Goal: Task Accomplishment & Management: Complete application form

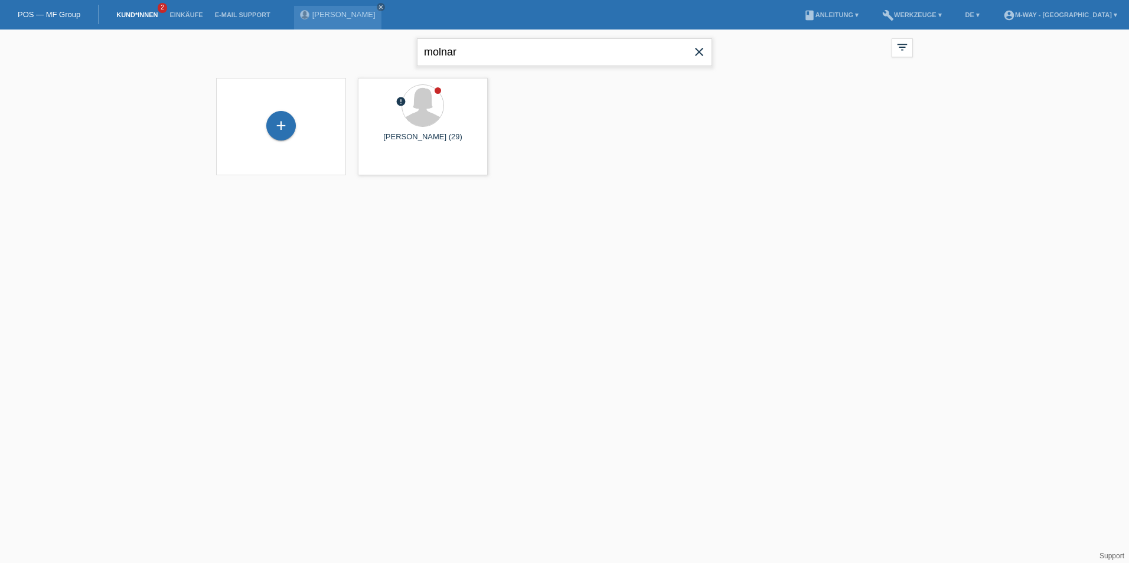
drag, startPoint x: 487, startPoint y: 57, endPoint x: 289, endPoint y: 67, distance: 198.0
click at [291, 67] on div "molnar close filter_list view_module Alle Kund*innen anzeigen star Markierte Ku…" at bounding box center [564, 51] width 708 height 43
click at [467, 55] on input "text" at bounding box center [564, 52] width 295 height 28
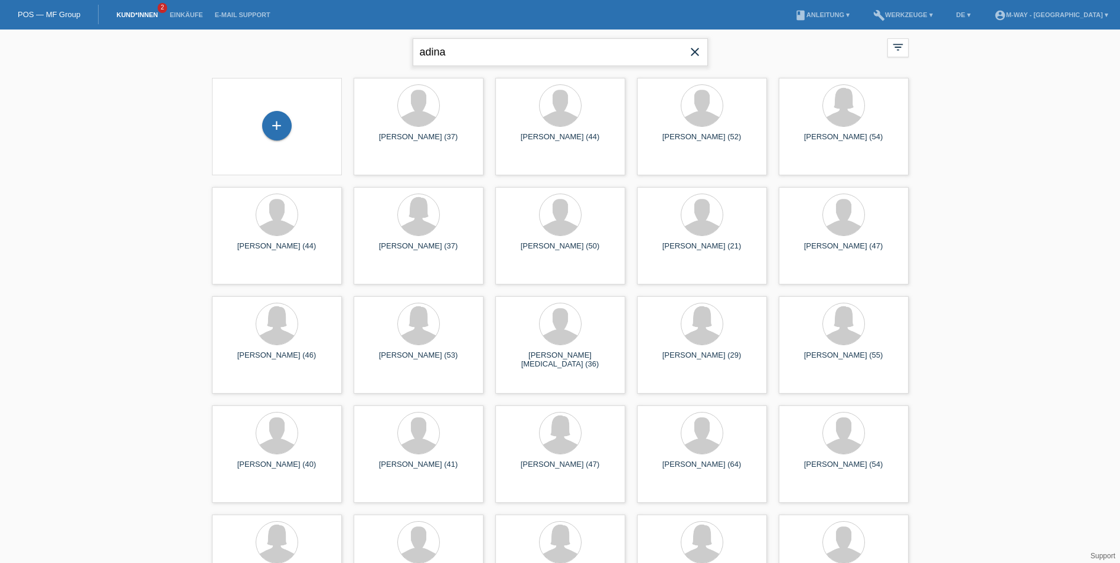
type input "adina"
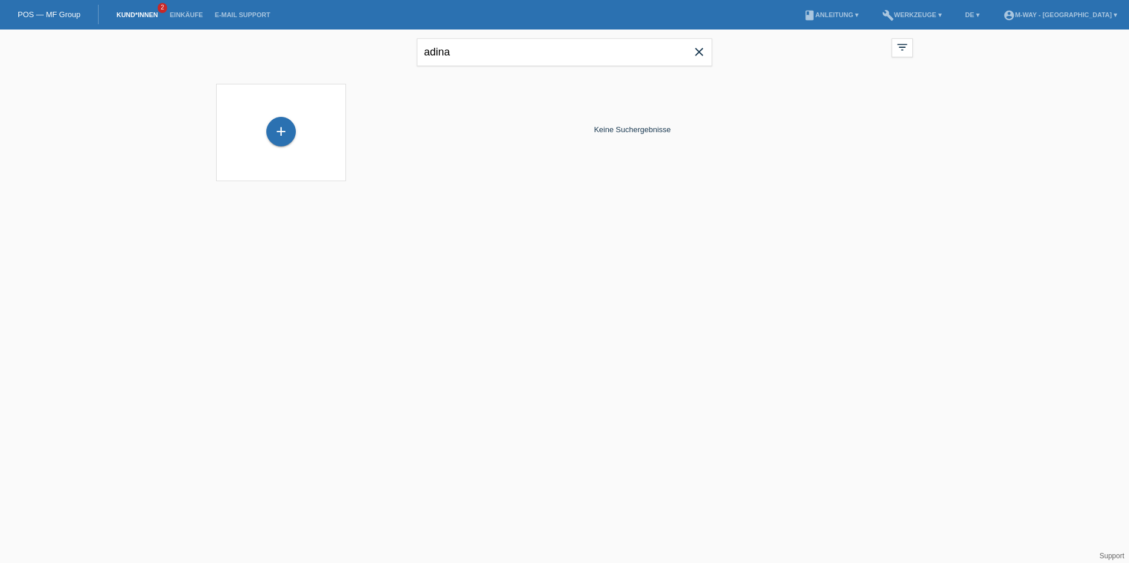
click at [286, 116] on div "+" at bounding box center [281, 132] width 130 height 97
click at [279, 123] on div "+" at bounding box center [281, 132] width 30 height 30
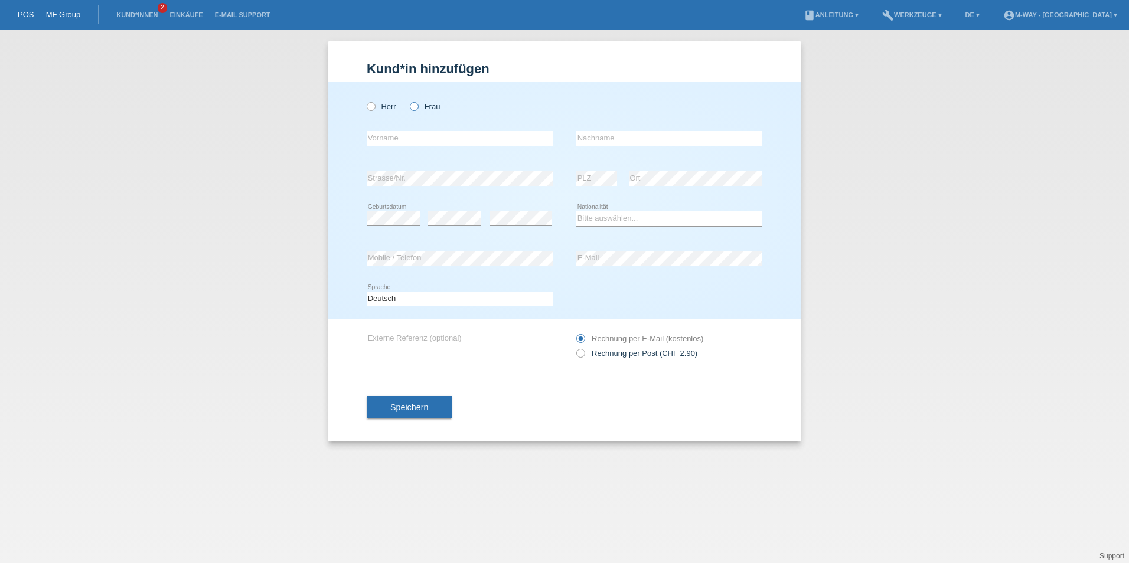
click at [426, 107] on label "Frau" at bounding box center [425, 106] width 30 height 9
click at [417, 107] on input "Frau" at bounding box center [414, 106] width 8 height 8
radio input "true"
click at [417, 132] on input "text" at bounding box center [460, 138] width 186 height 15
type input "a"
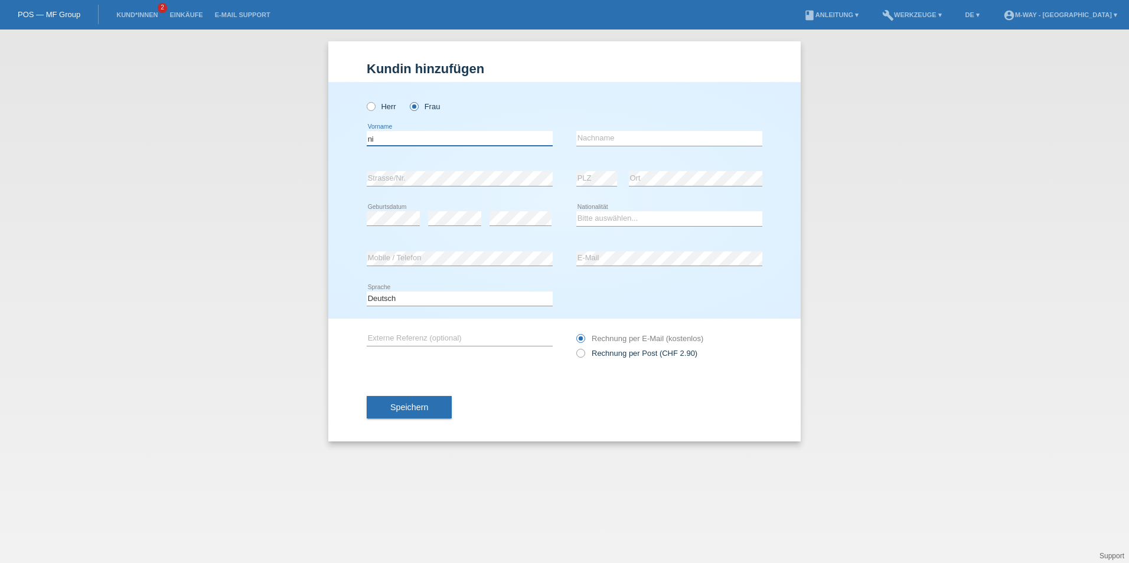
drag, startPoint x: 380, startPoint y: 139, endPoint x: 332, endPoint y: 135, distance: 48.5
click at [332, 135] on div "Herr Frau ni error Vorname C" at bounding box center [564, 200] width 472 height 237
type input "Adina"
type input "Nicolicea"
click at [621, 213] on select "Bitte auswählen... Schweiz Deutschland Liechtenstein Österreich ------------ Af…" at bounding box center [669, 218] width 186 height 14
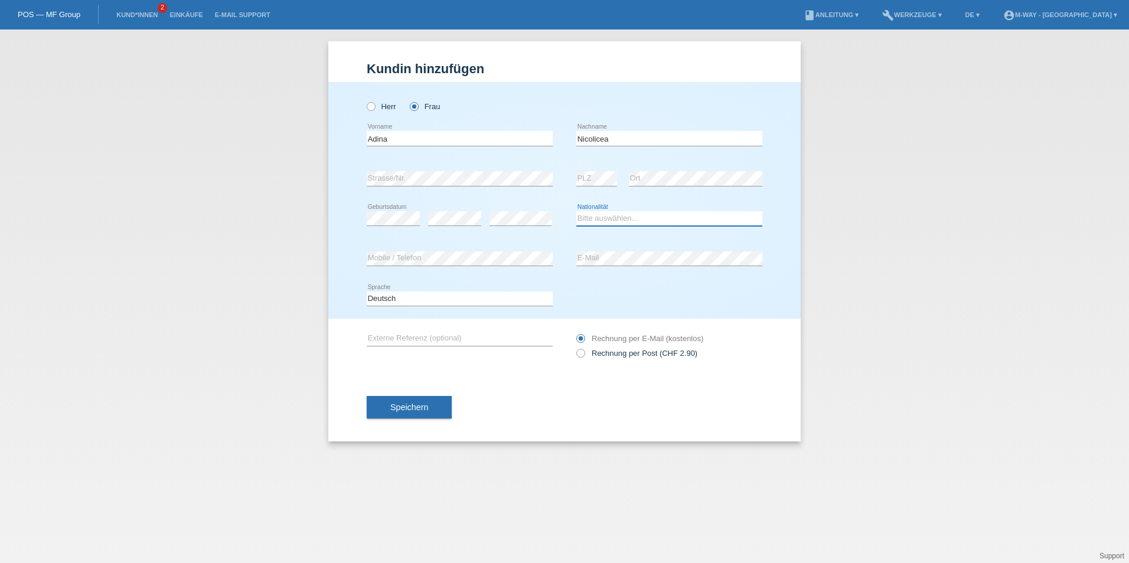
select select "RO"
click at [576, 211] on select "Bitte auswählen... Schweiz Deutschland Liechtenstein Österreich ------------ Af…" at bounding box center [669, 218] width 186 height 14
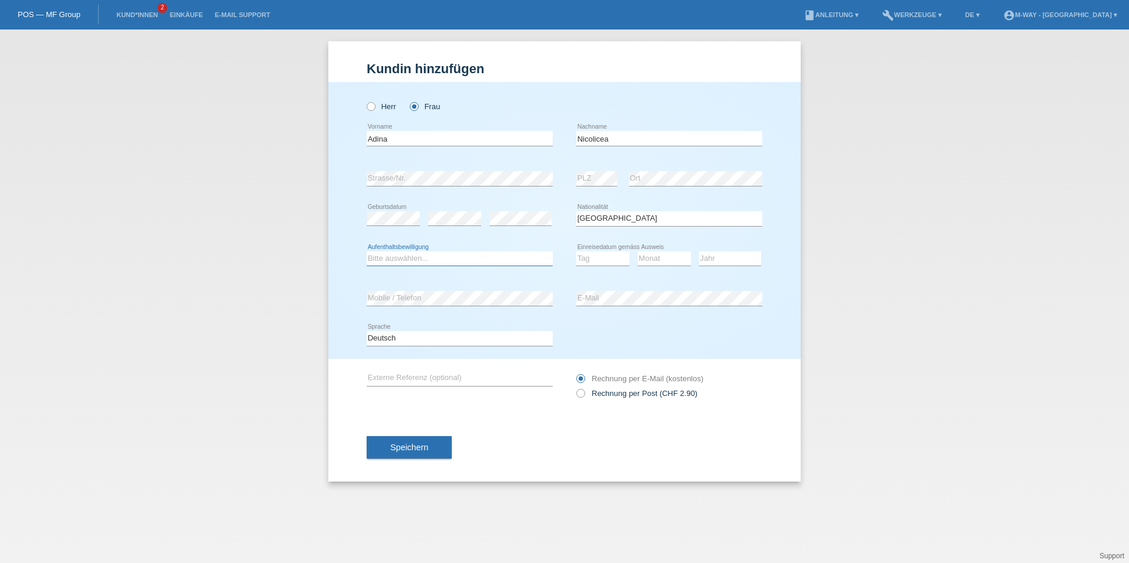
click at [481, 257] on select "Bitte auswählen... C B B - Flüchtlingsstatus Andere" at bounding box center [460, 258] width 186 height 14
click at [367, 251] on select "Bitte auswählen... C B B - Flüchtlingsstatus Andere" at bounding box center [460, 258] width 186 height 14
click at [452, 258] on select "Bitte auswählen... C B B - Flüchtlingsstatus Andere" at bounding box center [460, 258] width 186 height 14
select select "B"
click at [367, 251] on select "Bitte auswählen... C B B - Flüchtlingsstatus Andere" at bounding box center [460, 258] width 186 height 14
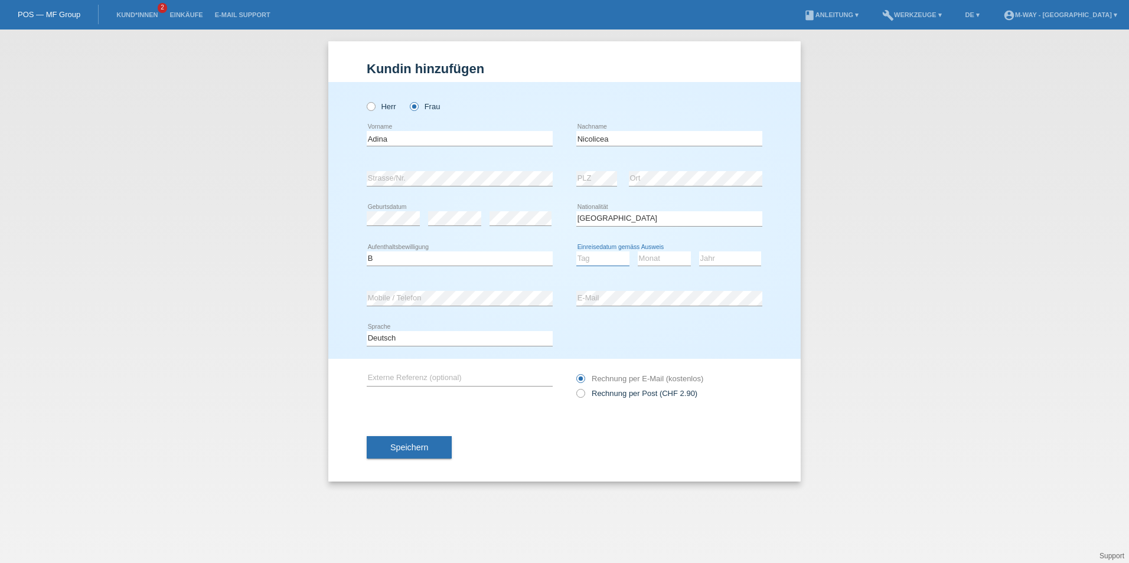
click at [578, 259] on select "Tag 01 02 03 04 05 06 07 08 09 10 11" at bounding box center [602, 258] width 53 height 14
click at [576, 251] on select "Tag 01 02 03 04 05 06 07 08 09 10 11" at bounding box center [602, 258] width 53 height 14
click at [682, 259] on select "Monat 01 02 03 04 05 06 07 08 09 10 11" at bounding box center [664, 258] width 53 height 14
click at [621, 257] on select "Tag 01 02 03 04 05 06 07 08 09 10 11" at bounding box center [602, 258] width 53 height 14
select select "03"
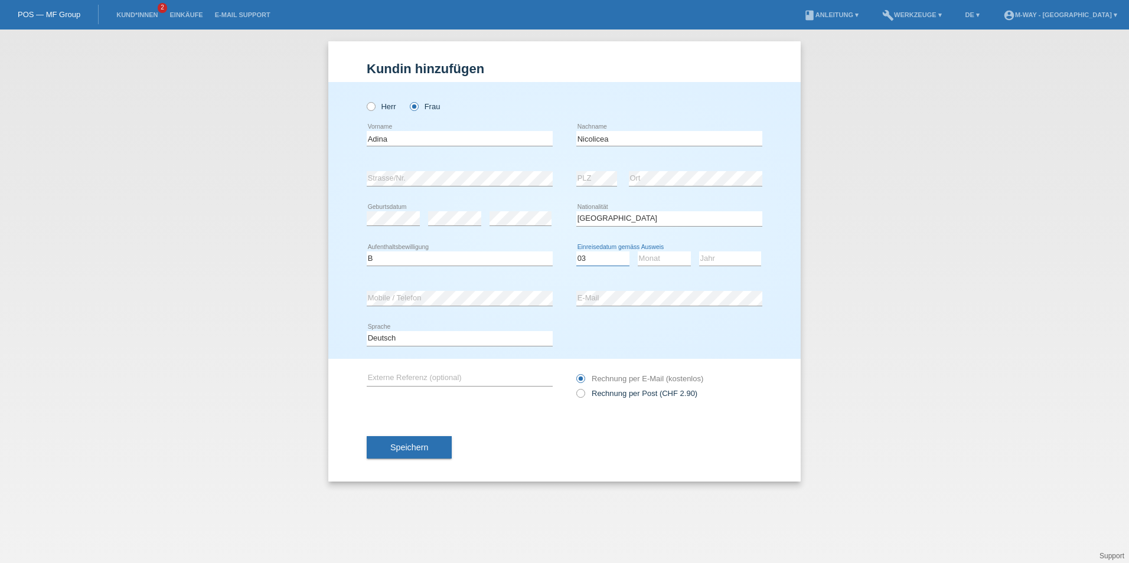
click at [576, 251] on select "Tag 01 02 03 04 05 06 07 08 09 10 11" at bounding box center [602, 258] width 53 height 14
click at [674, 263] on select "Monat 01 02 03 04 05 06 07 08 09 10 11" at bounding box center [664, 258] width 53 height 14
select select "08"
click at [638, 251] on select "Monat 01 02 03 04 05 06 07 08 09 10 11" at bounding box center [664, 258] width 53 height 14
click at [733, 259] on select "Jahr 2025 2024 2023 2022 2021 2020 2019 2018 2017 2016 2015 2014 2013 2012 2011…" at bounding box center [730, 258] width 62 height 14
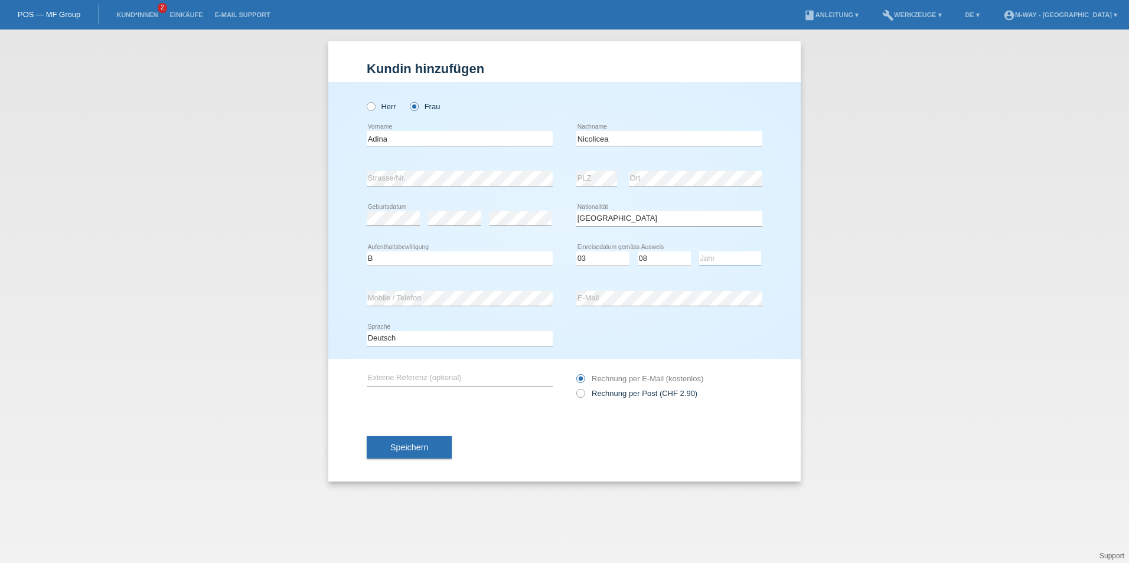
select select "2020"
click at [699, 251] on select "Jahr 2025 2024 2023 2022 2021 2020 2019 2018 2017 2016 2015 2014 2013 2012 2011…" at bounding box center [730, 258] width 62 height 14
click at [406, 446] on span "Speichern" at bounding box center [409, 447] width 38 height 9
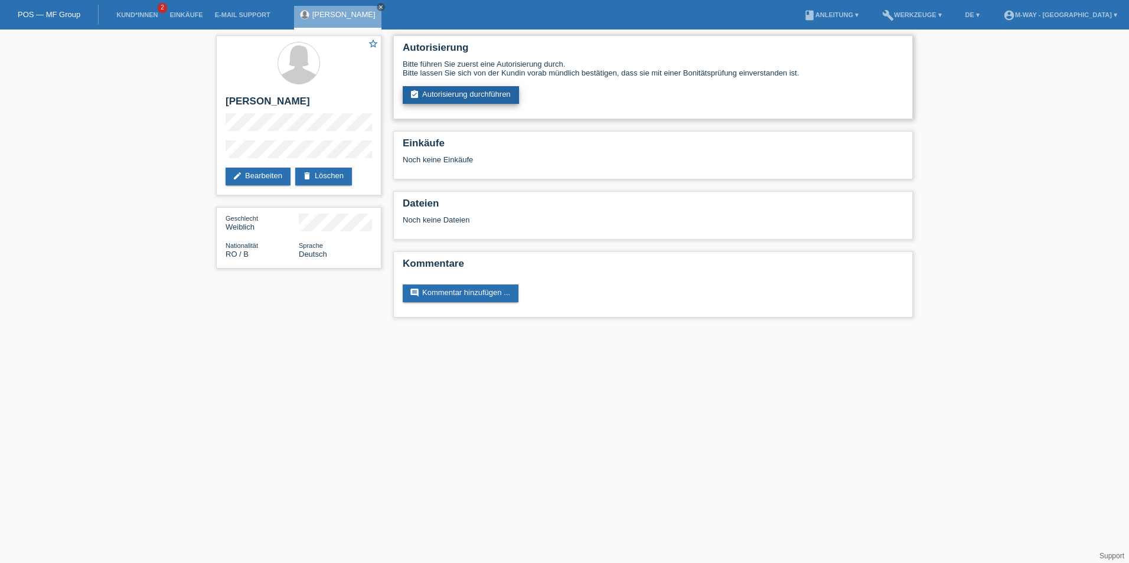
click at [436, 97] on link "assignment_turned_in Autorisierung durchführen" at bounding box center [461, 95] width 116 height 18
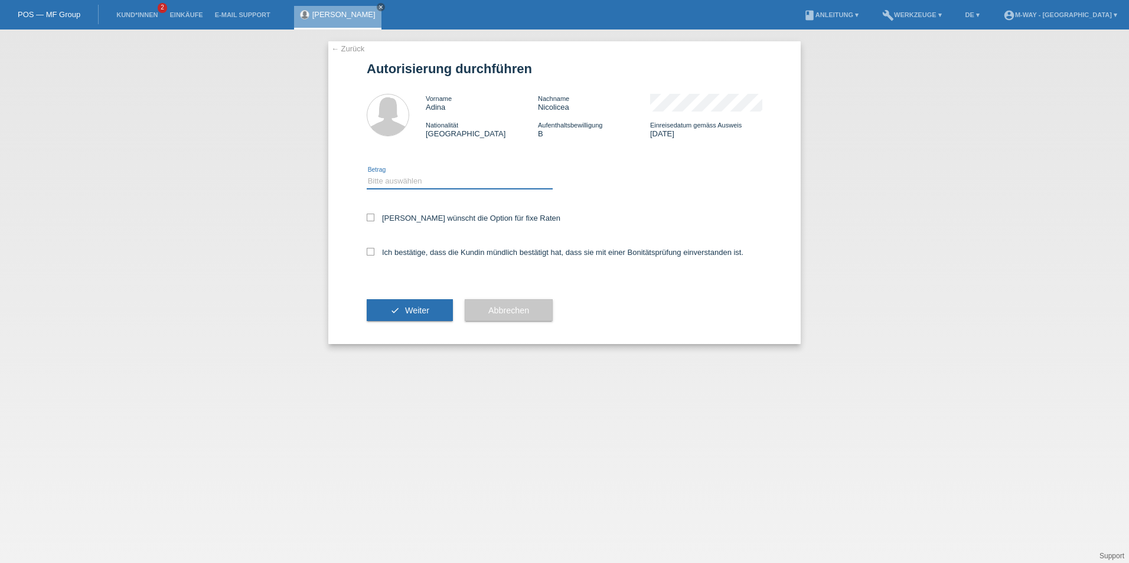
click at [390, 181] on select "Bitte auswählen CHF 1.00 - CHF 499.00 CHF 500.00 - CHF 1'999.00 CHF 2'000.00 - …" at bounding box center [460, 181] width 186 height 14
select select "3"
click at [367, 174] on select "Bitte auswählen CHF 1.00 - CHF 499.00 CHF 500.00 - CHF 1'999.00 CHF 2'000.00 - …" at bounding box center [460, 181] width 186 height 14
click at [368, 218] on icon at bounding box center [371, 218] width 8 height 8
click at [368, 218] on input "Kundin wünscht die Option für fixe Raten" at bounding box center [371, 218] width 8 height 8
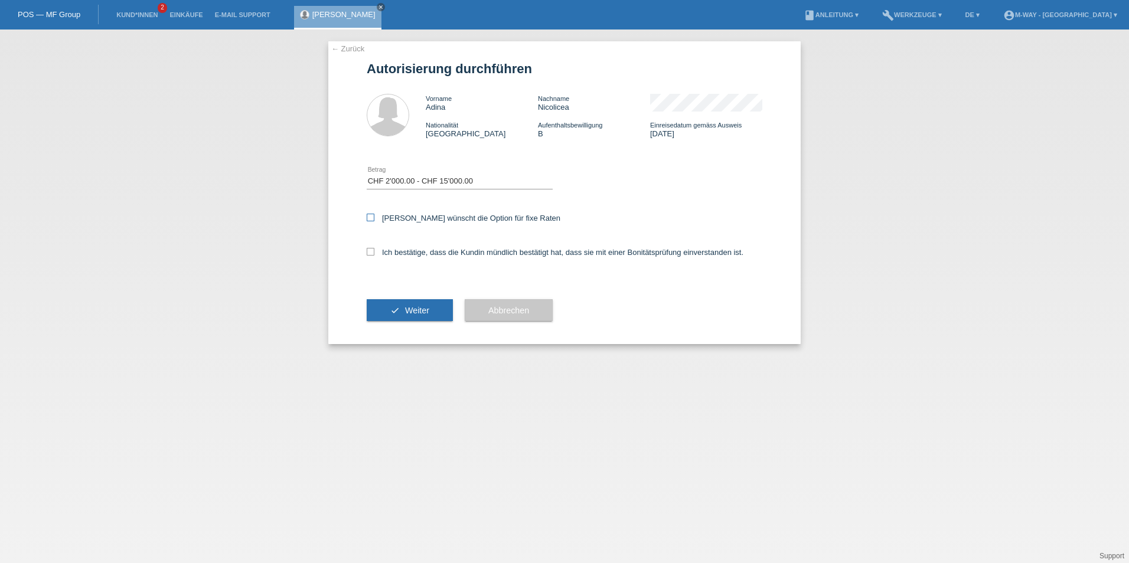
checkbox input "true"
click at [369, 249] on icon at bounding box center [371, 252] width 8 height 8
click at [369, 249] on input "Ich bestätige, dass die Kundin mündlich bestätigt hat, dass sie mit einer Bonit…" at bounding box center [371, 252] width 8 height 8
checkbox input "true"
click at [389, 302] on button "check Weiter" at bounding box center [410, 310] width 86 height 22
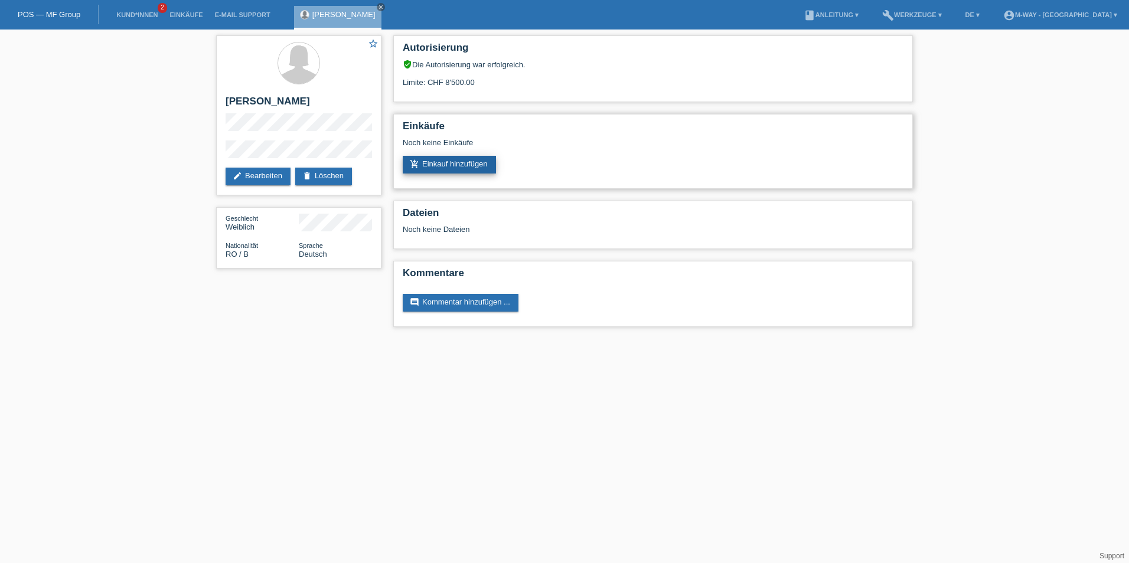
click at [446, 162] on link "add_shopping_cart Einkauf hinzufügen" at bounding box center [449, 165] width 93 height 18
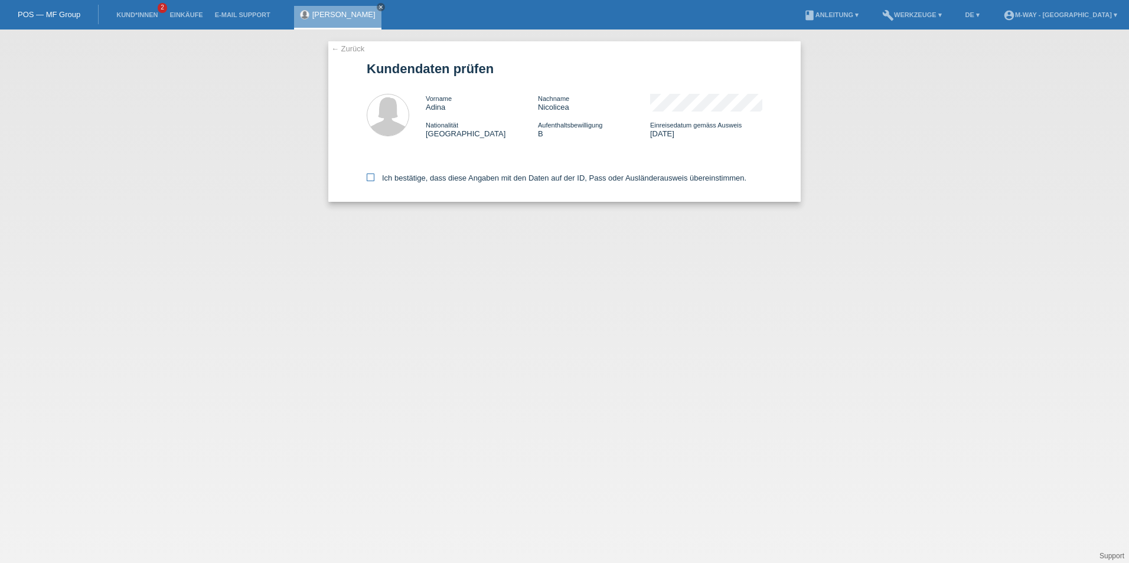
click at [369, 182] on label "Ich bestätige, dass diese Angaben mit den Daten auf der ID, Pass oder Ausländer…" at bounding box center [557, 178] width 380 height 9
click at [369, 181] on input "Ich bestätige, dass diese Angaben mit den Daten auf der ID, Pass oder Ausländer…" at bounding box center [371, 178] width 8 height 8
checkbox input "true"
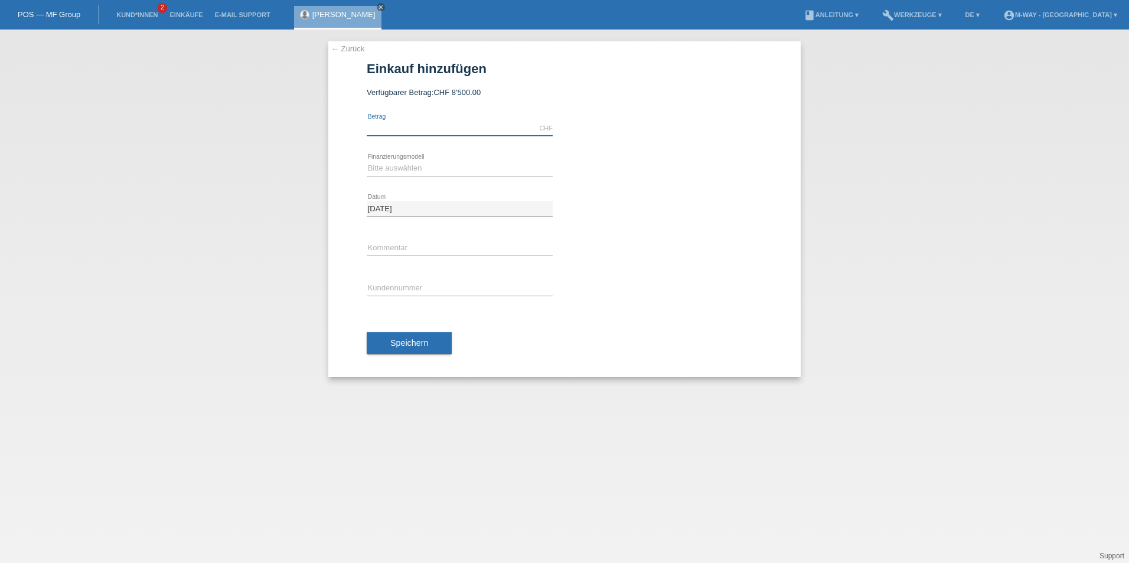
click at [409, 132] on input "text" at bounding box center [460, 128] width 186 height 15
type input "8498.30"
click at [377, 169] on select "Bitte auswählen Fixe Raten Kauf auf Rechnung mit Teilzahlungsoption" at bounding box center [460, 168] width 186 height 14
select select "77"
click at [367, 161] on select "Bitte auswählen Fixe Raten Kauf auf Rechnung mit Teilzahlungsoption" at bounding box center [460, 168] width 186 height 14
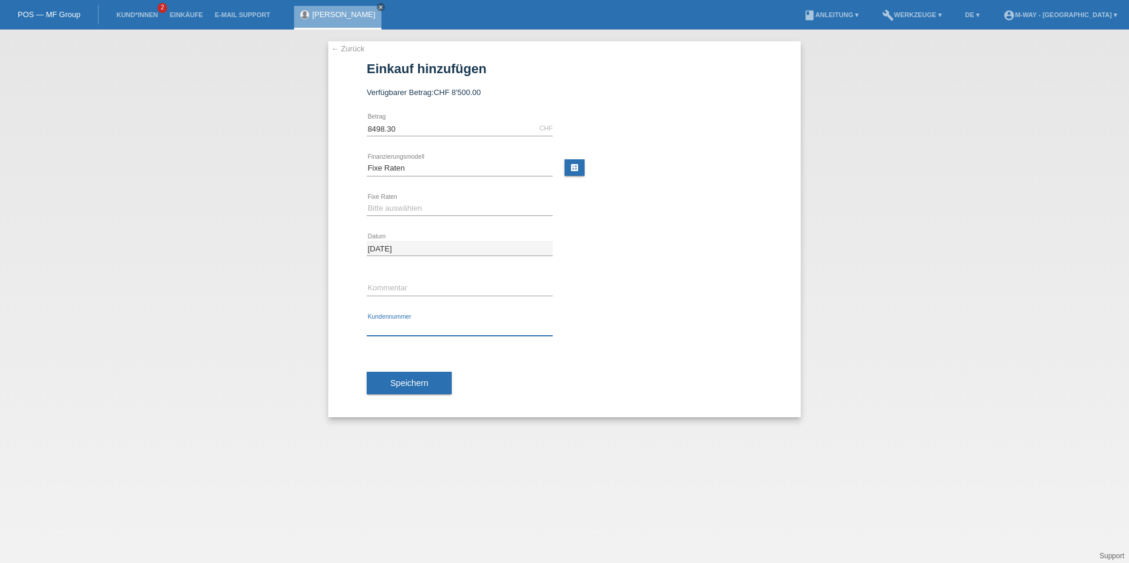
click at [386, 324] on input "text" at bounding box center [460, 328] width 186 height 15
click at [396, 208] on select "Bitte auswählen 4 Raten 5 Raten 6 Raten 7 Raten 8 Raten 9 Raten 10 Raten 11 Rat…" at bounding box center [460, 208] width 186 height 14
select select "202"
click at [367, 201] on select "Bitte auswählen 4 Raten 5 Raten 6 Raten 7 Raten 8 Raten 9 Raten 10 Raten 11 Rat…" at bounding box center [460, 208] width 186 height 14
click at [385, 330] on input "text" at bounding box center [460, 328] width 186 height 15
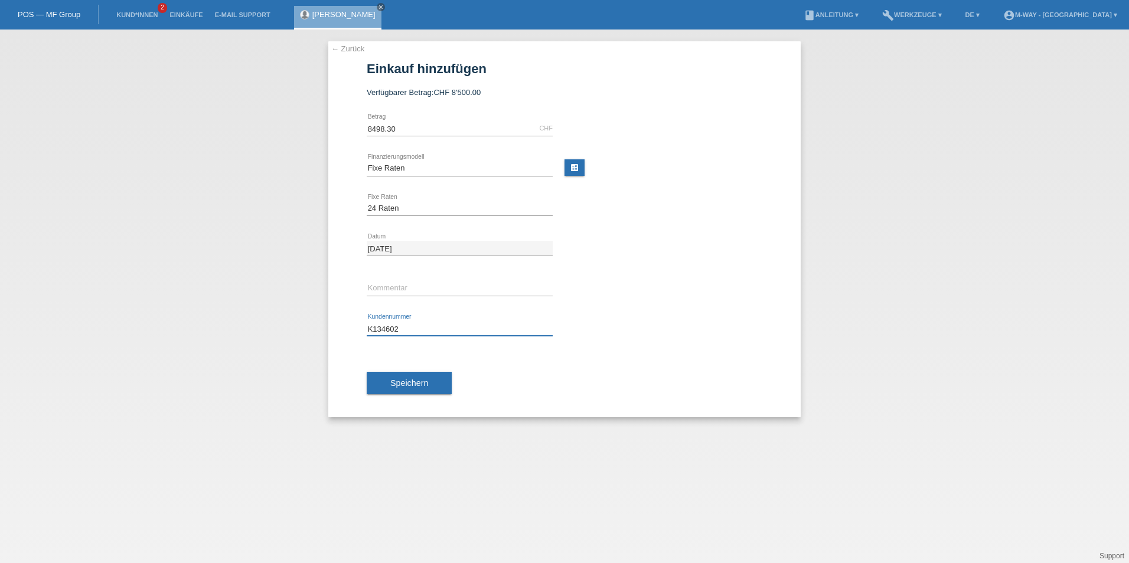
type input "K134602"
click at [397, 393] on button "Speichern" at bounding box center [409, 383] width 85 height 22
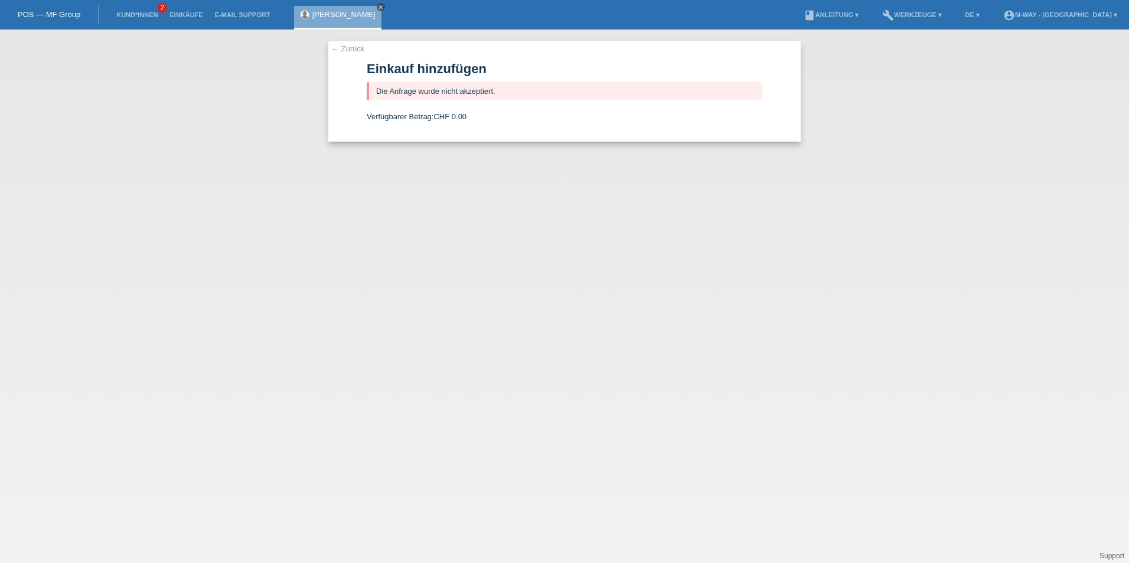
click at [378, 4] on icon "close" at bounding box center [381, 7] width 6 height 6
click at [123, 12] on link "Kund*innen" at bounding box center [136, 14] width 53 height 7
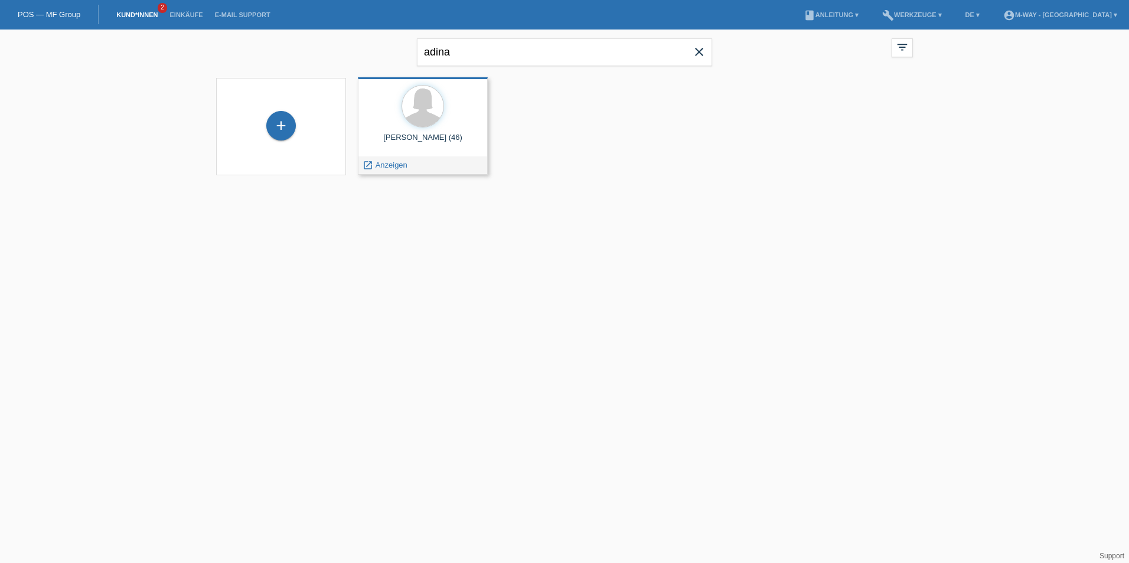
click at [440, 141] on div "[PERSON_NAME] (46)" at bounding box center [422, 142] width 111 height 19
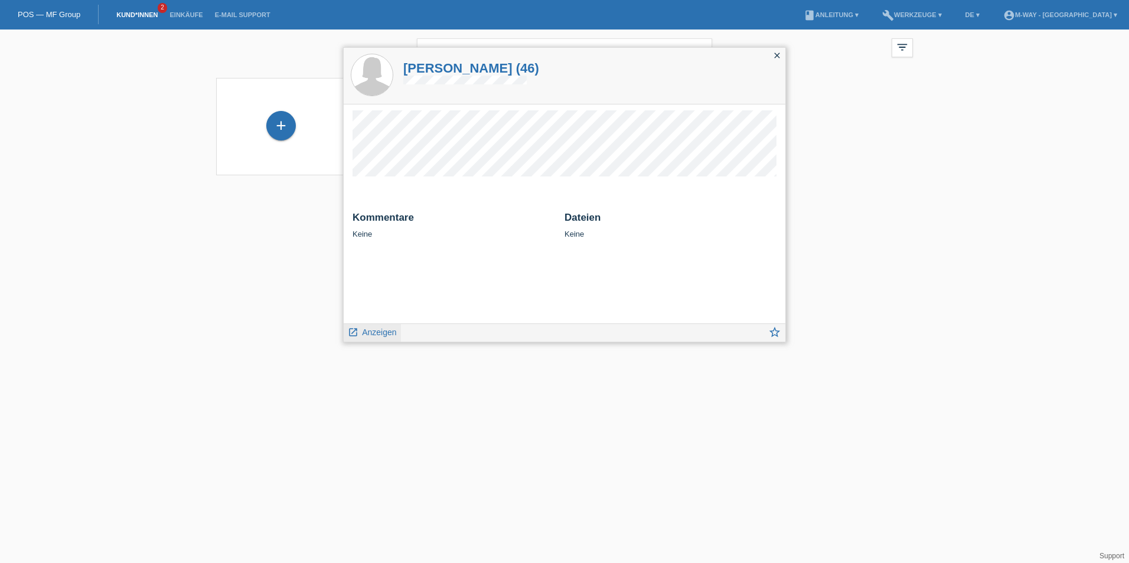
click at [359, 338] on link "launch Anzeigen" at bounding box center [372, 331] width 49 height 15
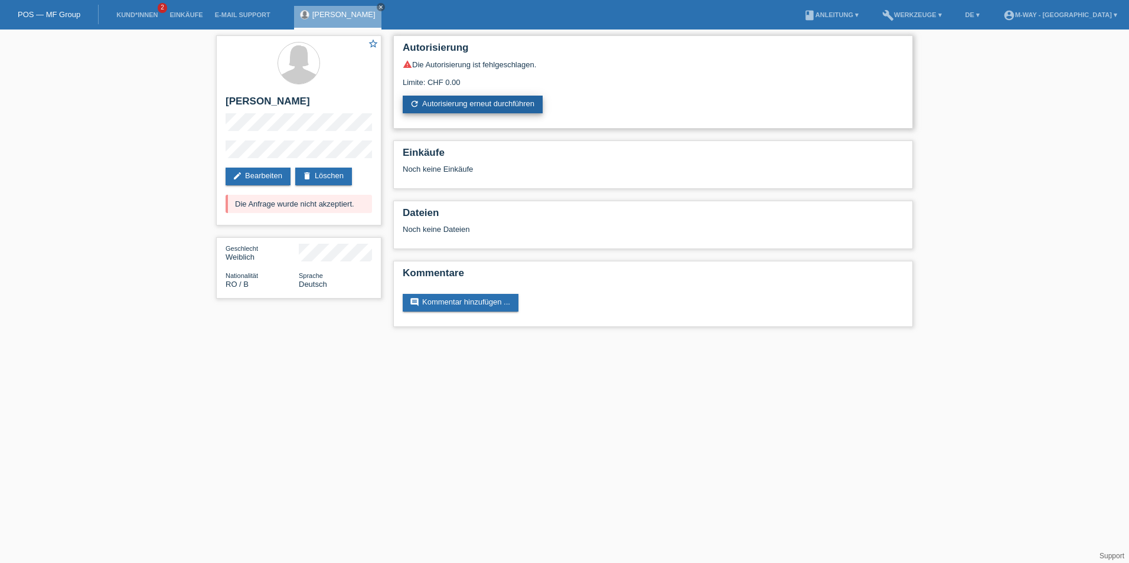
click at [465, 103] on link "refresh Autorisierung erneut durchführen" at bounding box center [473, 105] width 140 height 18
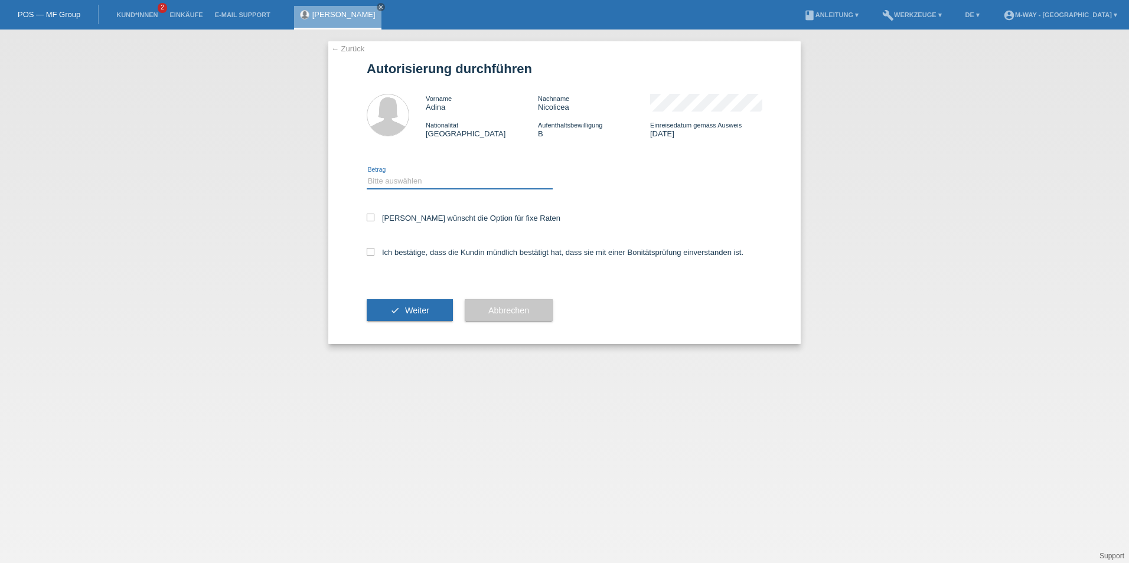
click at [404, 174] on select "Bitte auswählen CHF 1.00 - CHF 499.00 CHF 500.00 - CHF 1'999.00 CHF 2'000.00 - …" at bounding box center [460, 181] width 186 height 14
select select "3"
click at [367, 174] on select "Bitte auswählen CHF 1.00 - CHF 499.00 CHF 500.00 - CHF 1'999.00 CHF 2'000.00 - …" at bounding box center [460, 181] width 186 height 14
click at [368, 224] on div "[PERSON_NAME] wünscht die Option für fixe Raten" at bounding box center [565, 219] width 396 height 34
click at [368, 218] on icon at bounding box center [371, 218] width 8 height 8
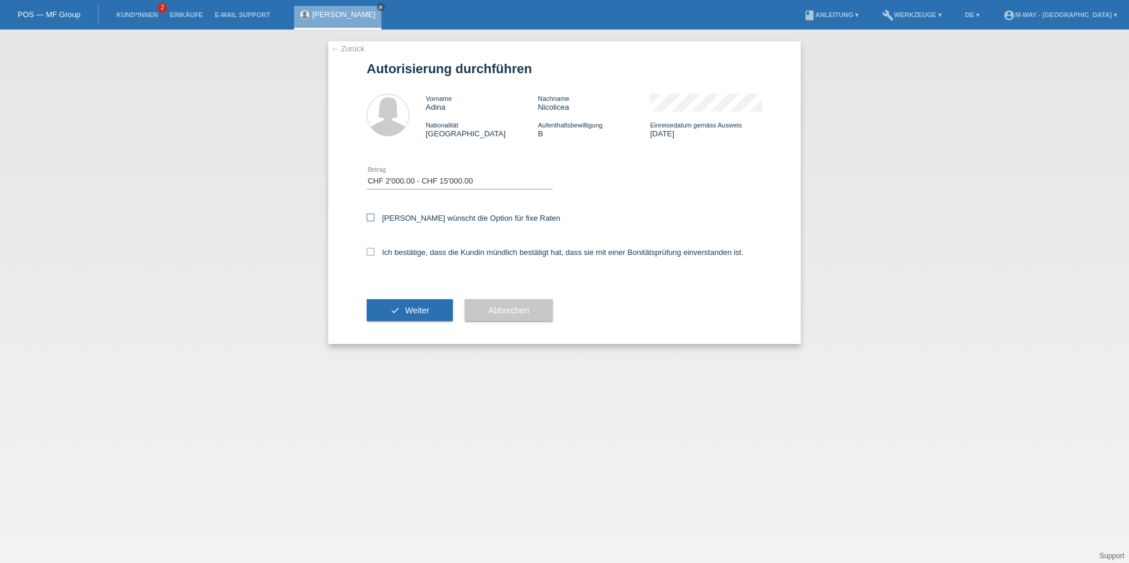
click at [368, 218] on input "Kundin wünscht die Option für fixe Raten" at bounding box center [371, 218] width 8 height 8
checkbox input "true"
click at [369, 257] on div "Ich bestätige, dass die Kundin mündlich bestätigt hat, dass sie mit einer Bonit…" at bounding box center [565, 256] width 396 height 40
click at [370, 250] on icon at bounding box center [371, 252] width 8 height 8
click at [370, 250] on input "Ich bestätige, dass die Kundin mündlich bestätigt hat, dass sie mit einer Bonit…" at bounding box center [371, 252] width 8 height 8
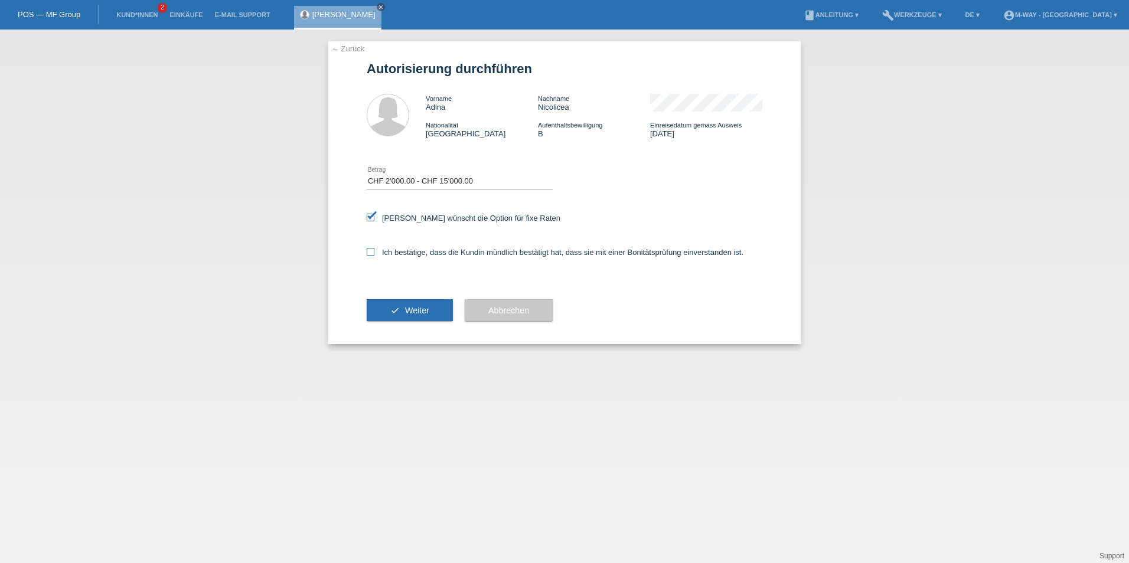
checkbox input "true"
click at [426, 305] on button "check Weiter" at bounding box center [410, 310] width 86 height 22
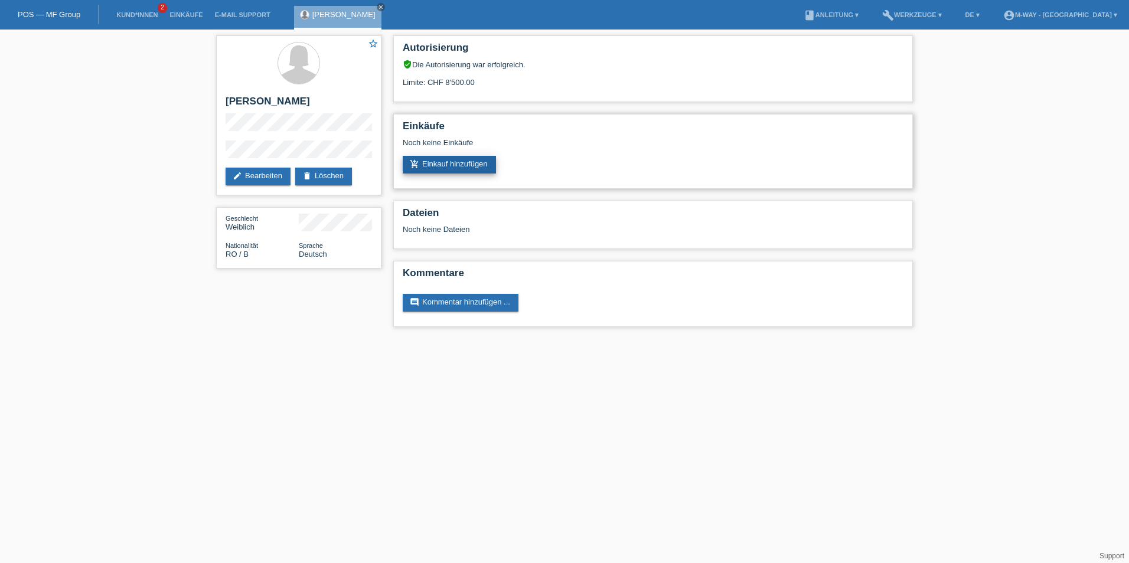
click at [462, 161] on link "add_shopping_cart Einkauf hinzufügen" at bounding box center [449, 165] width 93 height 18
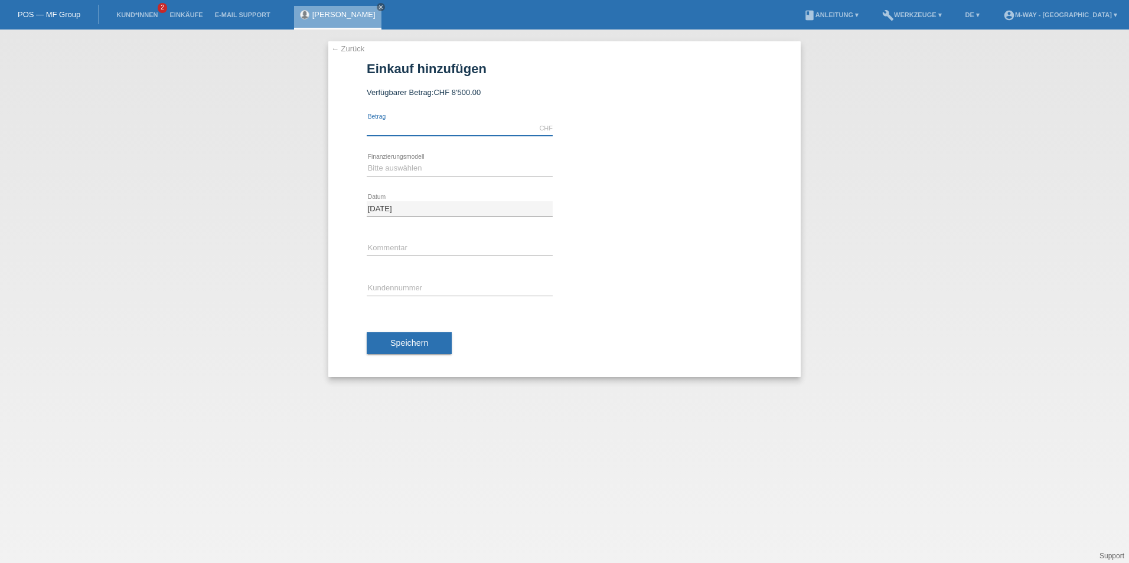
click at [371, 128] on input "text" at bounding box center [460, 128] width 186 height 15
type input "8498.30"
type input "K134602"
click at [397, 162] on select "Bitte auswählen Fixe Raten Kauf auf Rechnung mit Teilzahlungsoption" at bounding box center [460, 168] width 186 height 14
select select "77"
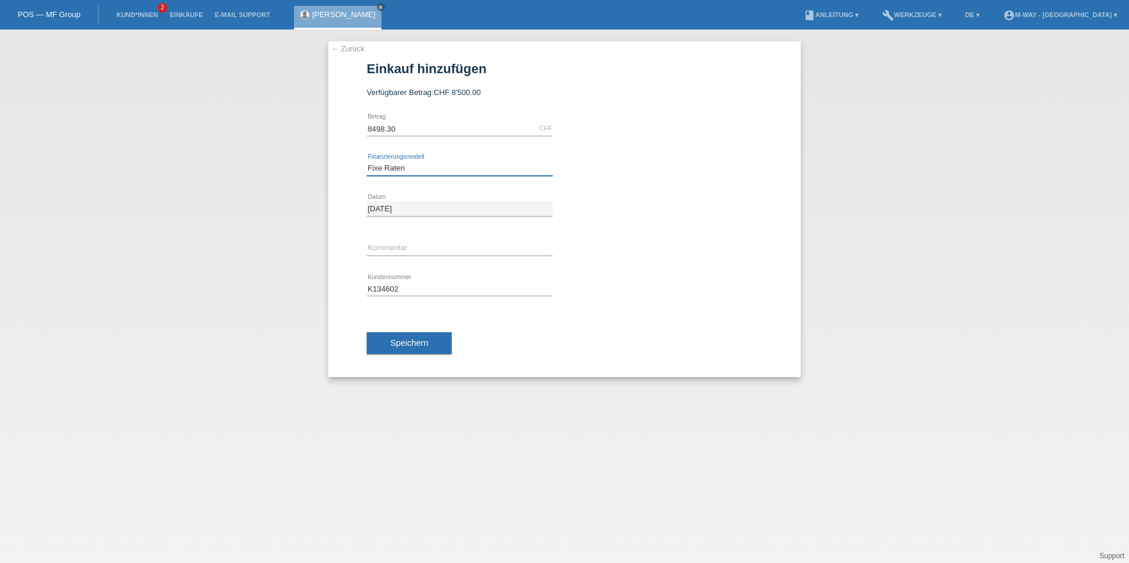
click at [367, 161] on select "Bitte auswählen Fixe Raten Kauf auf Rechnung mit Teilzahlungsoption" at bounding box center [460, 168] width 186 height 14
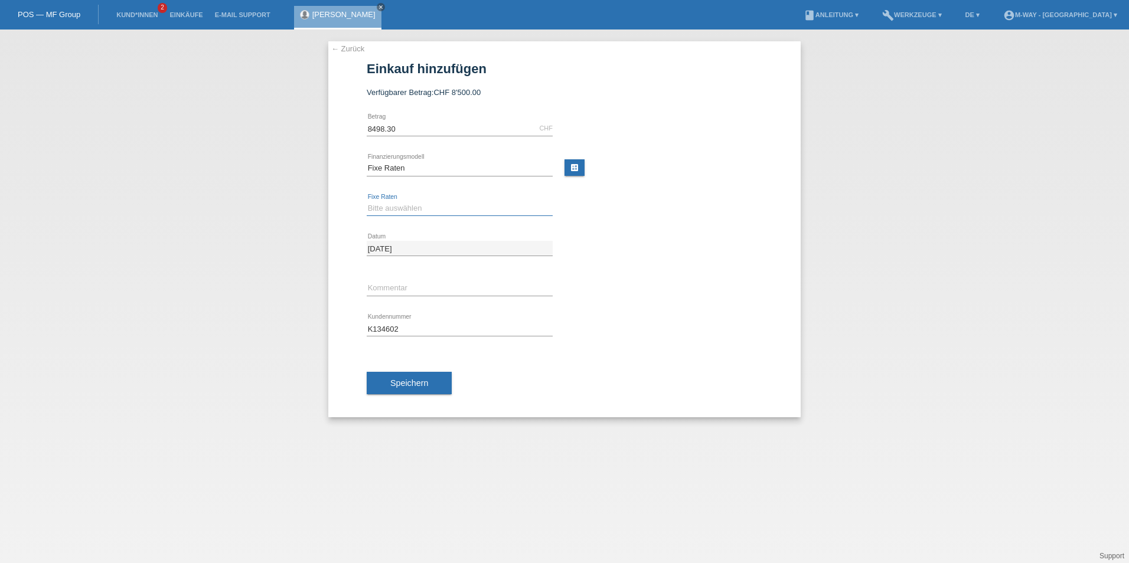
click at [400, 210] on select "Bitte auswählen 4 Raten 5 Raten 6 Raten 7 Raten 8 Raten 9 Raten 10 Raten 11 Rat…" at bounding box center [460, 208] width 186 height 14
select select "202"
click at [367, 201] on select "Bitte auswählen 4 Raten 5 Raten 6 Raten 7 Raten 8 Raten 9 Raten 10 Raten 11 Rat…" at bounding box center [460, 208] width 186 height 14
click at [407, 383] on span "Speichern" at bounding box center [409, 382] width 38 height 9
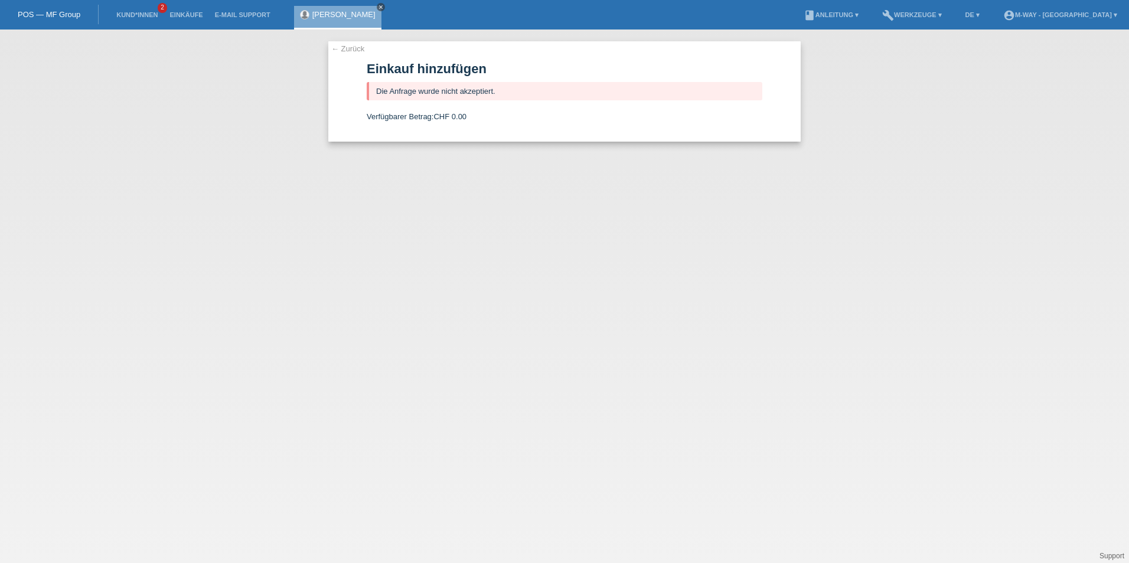
click at [378, 5] on icon "close" at bounding box center [381, 7] width 6 height 6
click at [143, 13] on link "Kund*innen" at bounding box center [136, 14] width 53 height 7
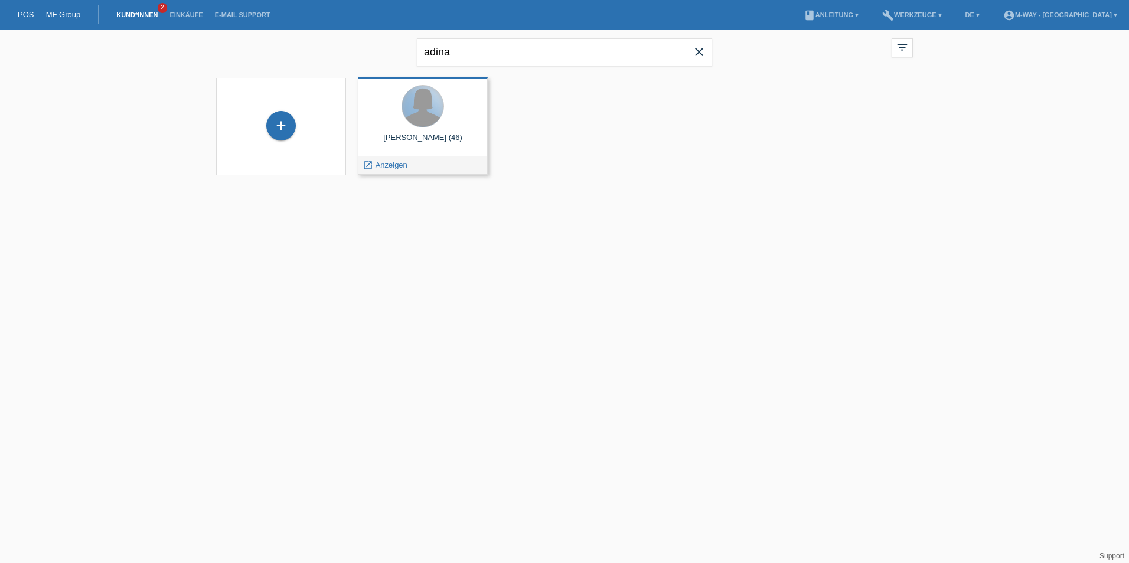
click at [426, 126] on div at bounding box center [422, 106] width 41 height 41
click at [393, 166] on span "Anzeigen" at bounding box center [391, 165] width 32 height 9
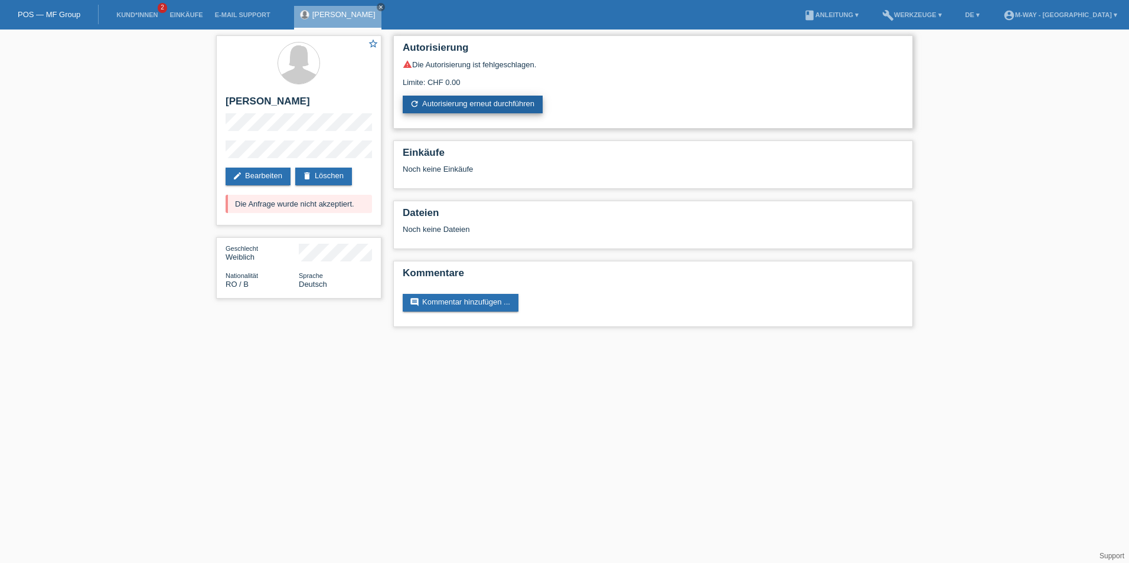
click at [475, 106] on link "refresh Autorisierung erneut durchführen" at bounding box center [473, 105] width 140 height 18
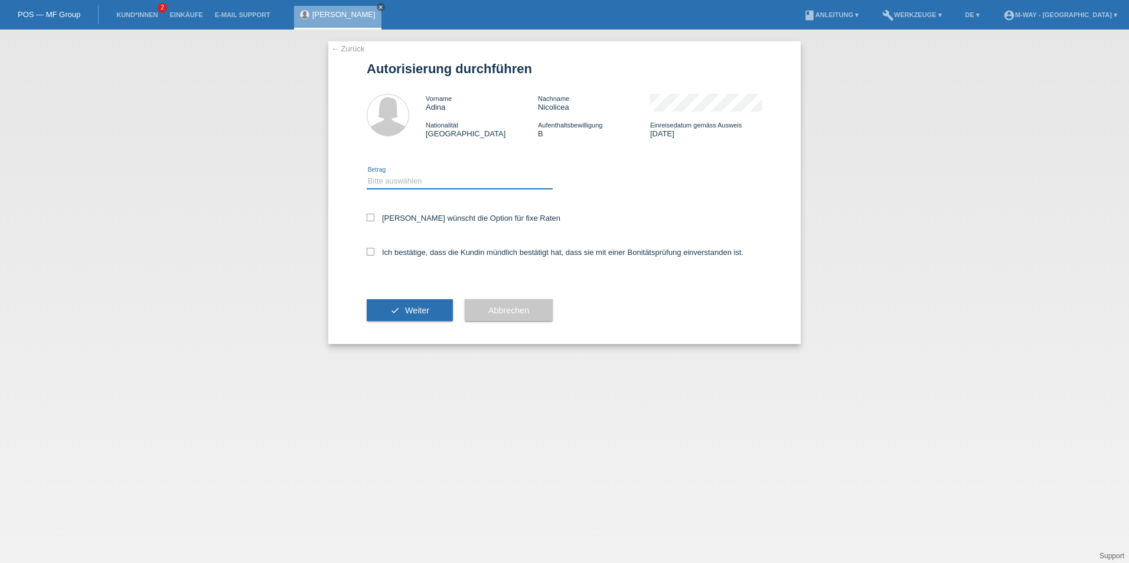
click at [414, 175] on select "Bitte auswählen CHF 1.00 - CHF 499.00 CHF 500.00 - CHF 1'999.00 CHF 2'000.00 - …" at bounding box center [460, 181] width 186 height 14
select select "3"
click at [367, 174] on select "Bitte auswählen CHF 1.00 - CHF 499.00 CHF 500.00 - CHF 1'999.00 CHF 2'000.00 - …" at bounding box center [460, 181] width 186 height 14
click at [374, 216] on label "[PERSON_NAME] wünscht die Option für fixe Raten" at bounding box center [464, 218] width 194 height 9
click at [374, 216] on input "[PERSON_NAME] wünscht die Option für fixe Raten" at bounding box center [371, 218] width 8 height 8
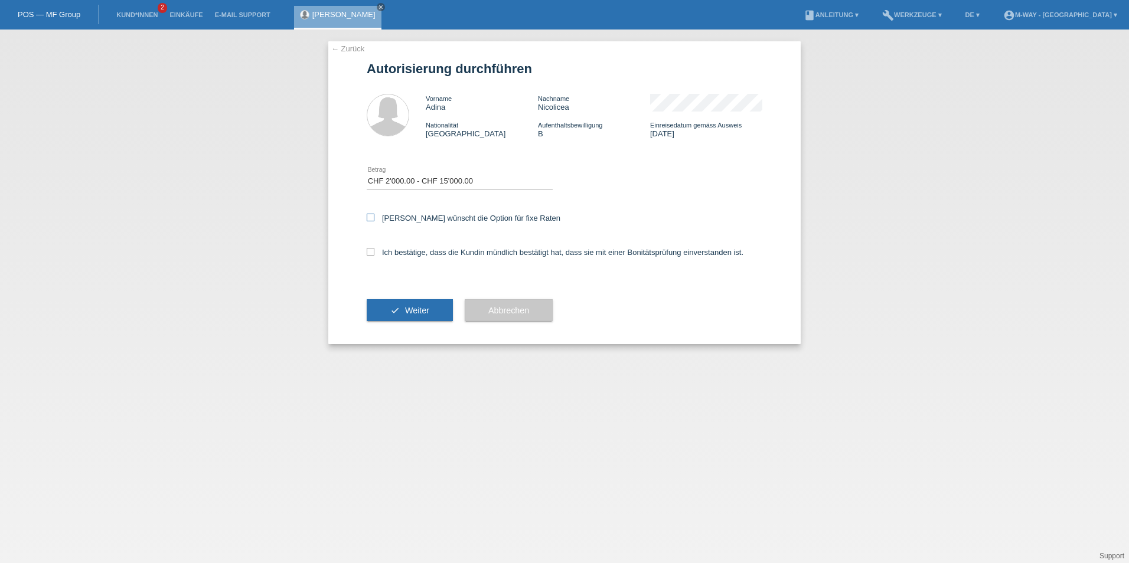
checkbox input "true"
drag, startPoint x: 373, startPoint y: 254, endPoint x: 380, endPoint y: 269, distance: 15.8
click at [373, 255] on icon at bounding box center [371, 252] width 8 height 8
click at [373, 255] on input "Ich bestätige, dass die Kundin mündlich bestätigt hat, dass sie mit einer Bonit…" at bounding box center [371, 252] width 8 height 8
checkbox input "true"
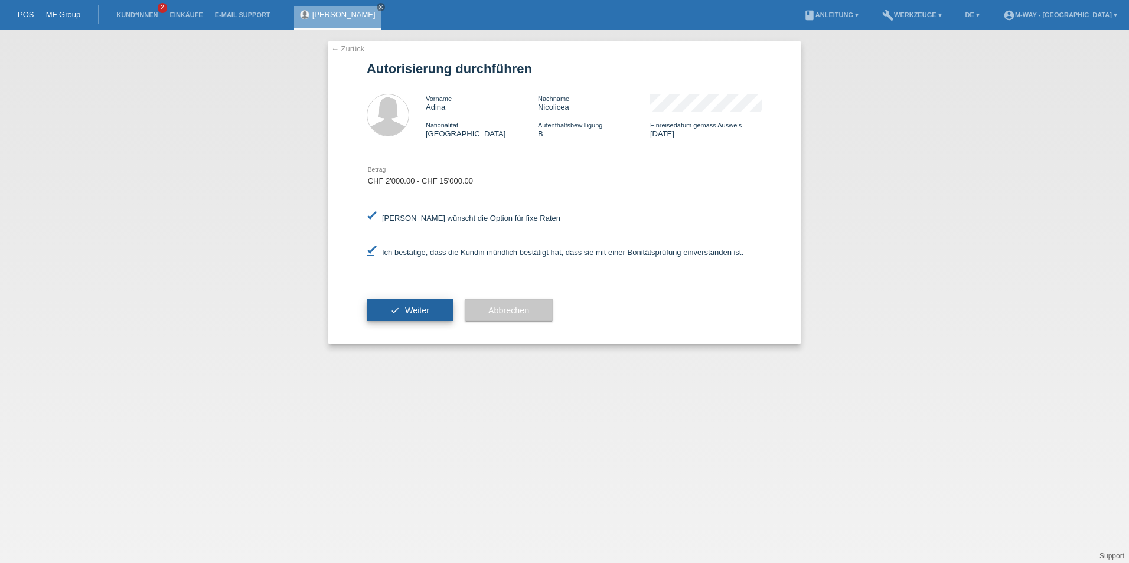
click at [397, 303] on button "check Weiter" at bounding box center [410, 310] width 86 height 22
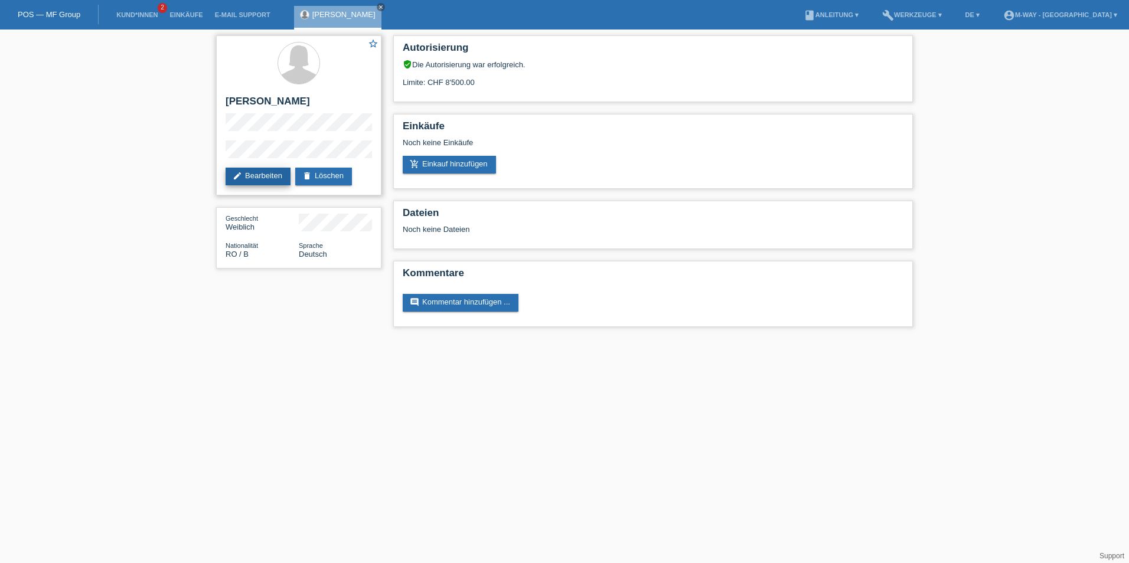
click at [261, 177] on link "edit Bearbeiten" at bounding box center [258, 177] width 65 height 18
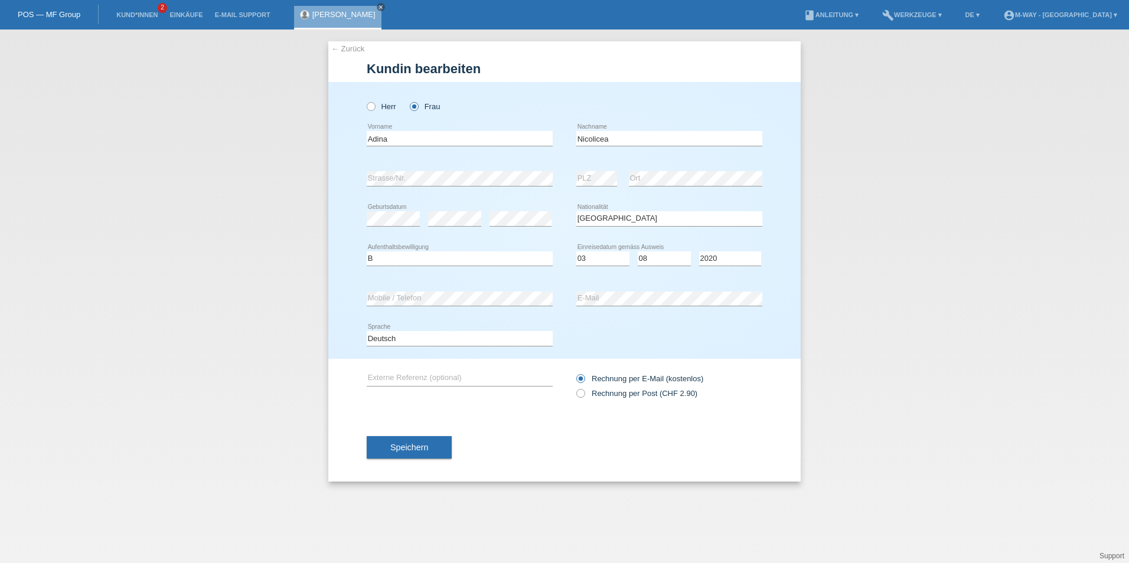
select select "RO"
select select "B"
select select "03"
select select "08"
select select "2020"
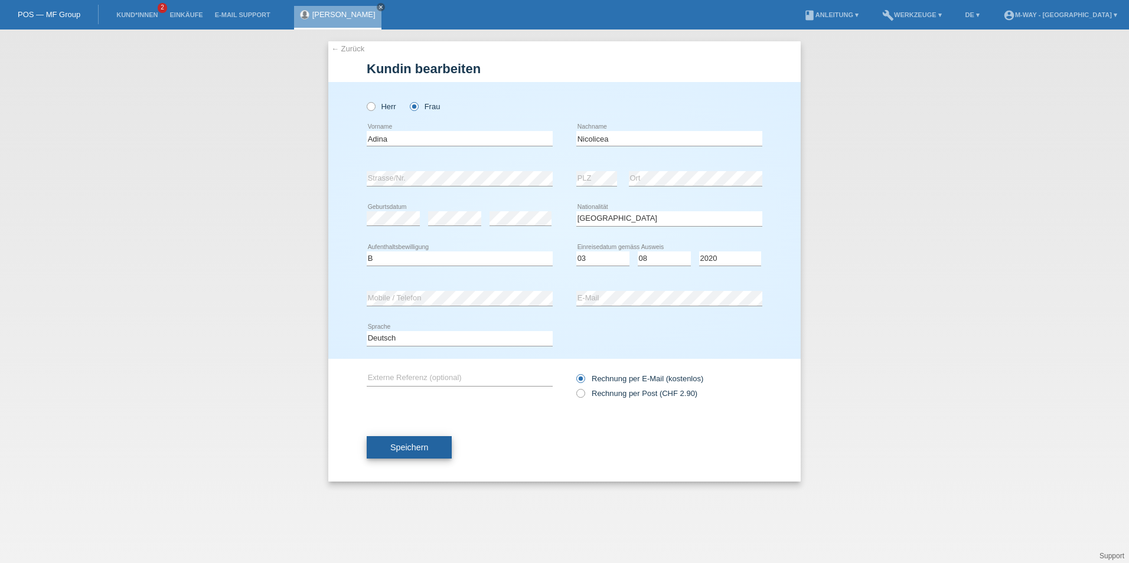
click at [441, 446] on button "Speichern" at bounding box center [409, 447] width 85 height 22
